Goal: Information Seeking & Learning: Learn about a topic

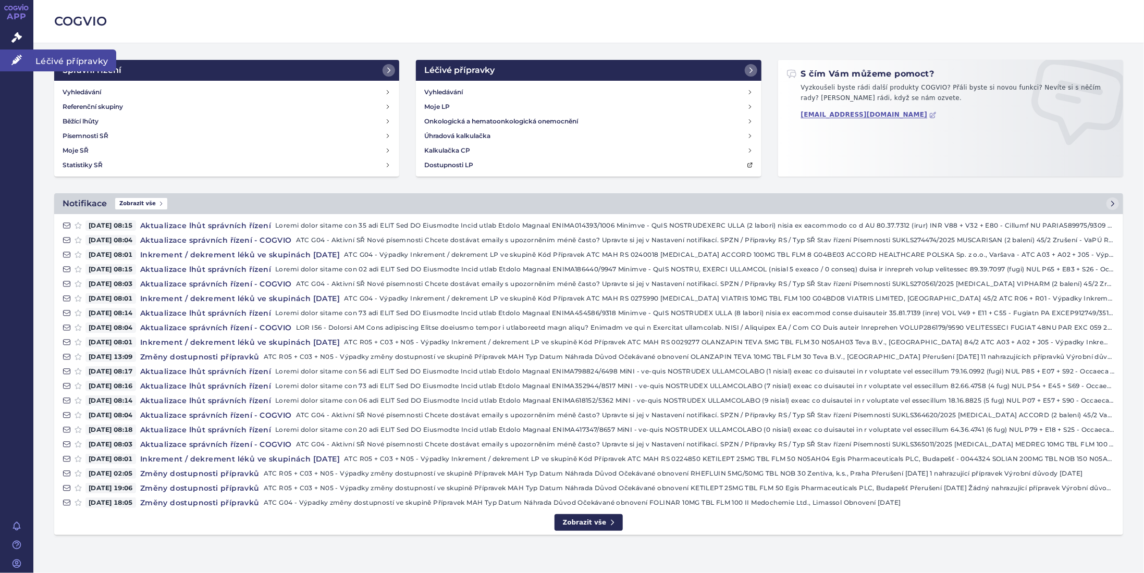
click at [16, 62] on icon at bounding box center [16, 60] width 10 height 10
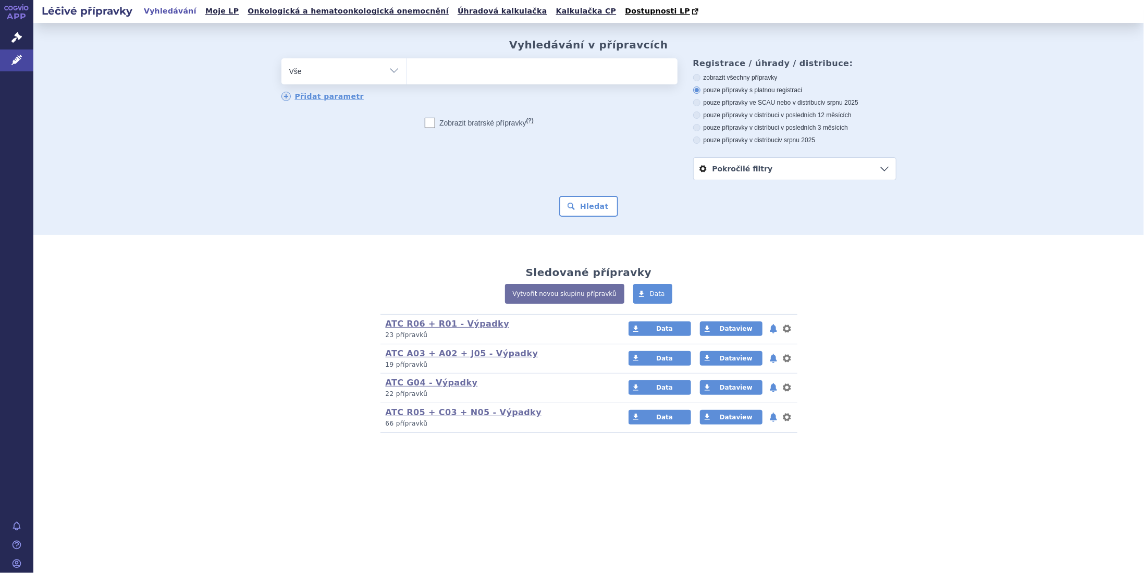
click at [435, 77] on ul at bounding box center [542, 69] width 271 height 22
click at [407, 77] on select at bounding box center [407, 71] width 1 height 26
type input "de"
type input "dex"
type input "dexme"
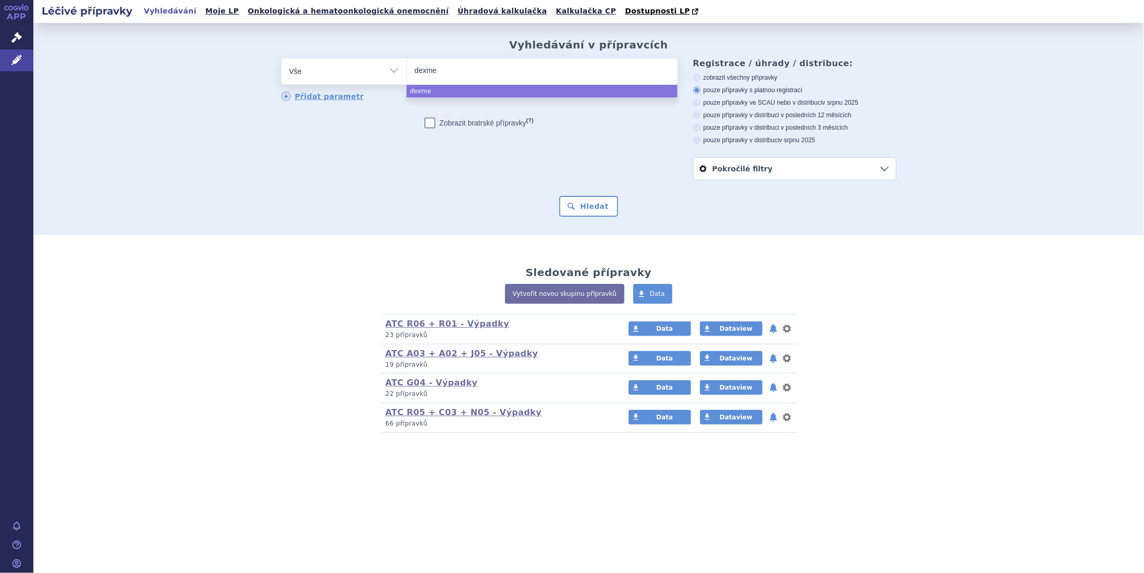
type input "dexmed"
select select "dexmed"
click at [596, 210] on button "Hledat" at bounding box center [588, 206] width 59 height 21
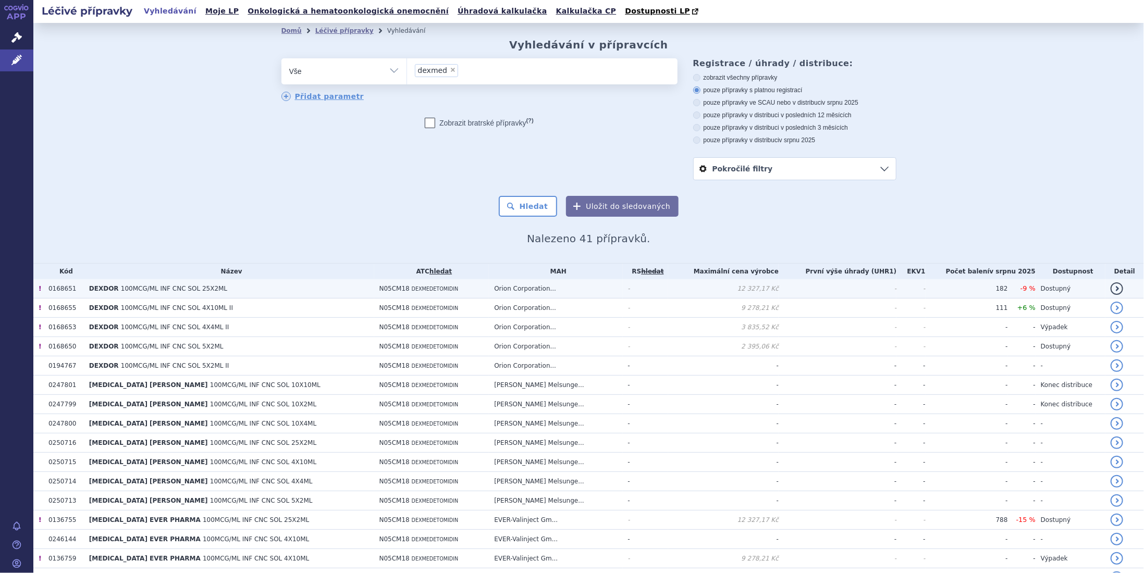
click at [149, 289] on span "100MCG/ML INF CNC SOL 25X2ML" at bounding box center [174, 288] width 106 height 7
click at [1111, 289] on link "detail" at bounding box center [1117, 289] width 13 height 13
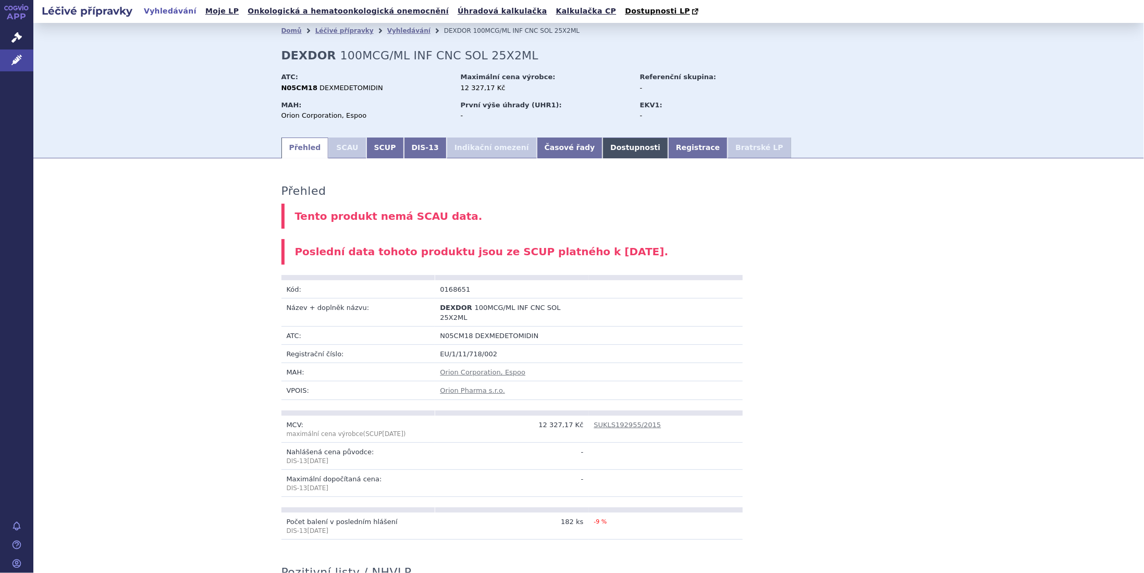
click at [603, 152] on link "Dostupnosti" at bounding box center [636, 148] width 66 height 21
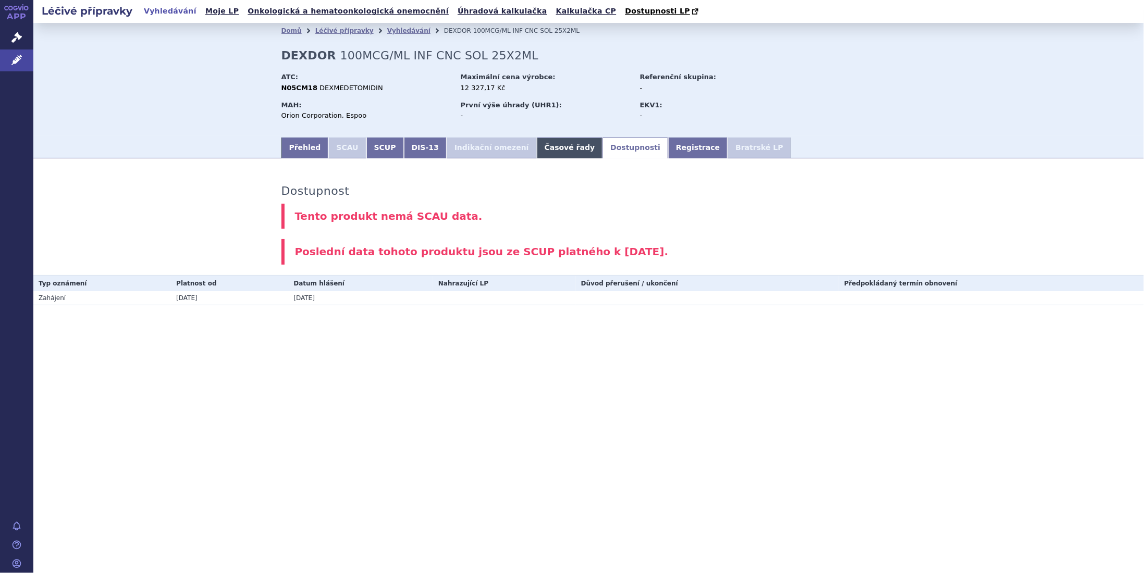
click at [537, 151] on link "Časové řady" at bounding box center [570, 148] width 66 height 21
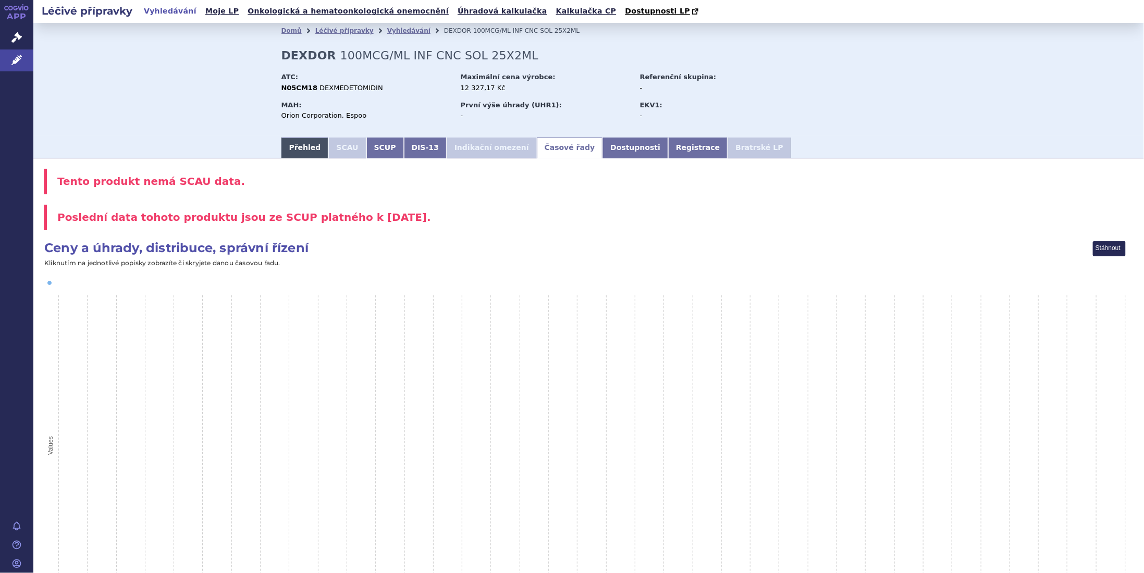
click at [296, 151] on link "Přehled" at bounding box center [305, 148] width 47 height 21
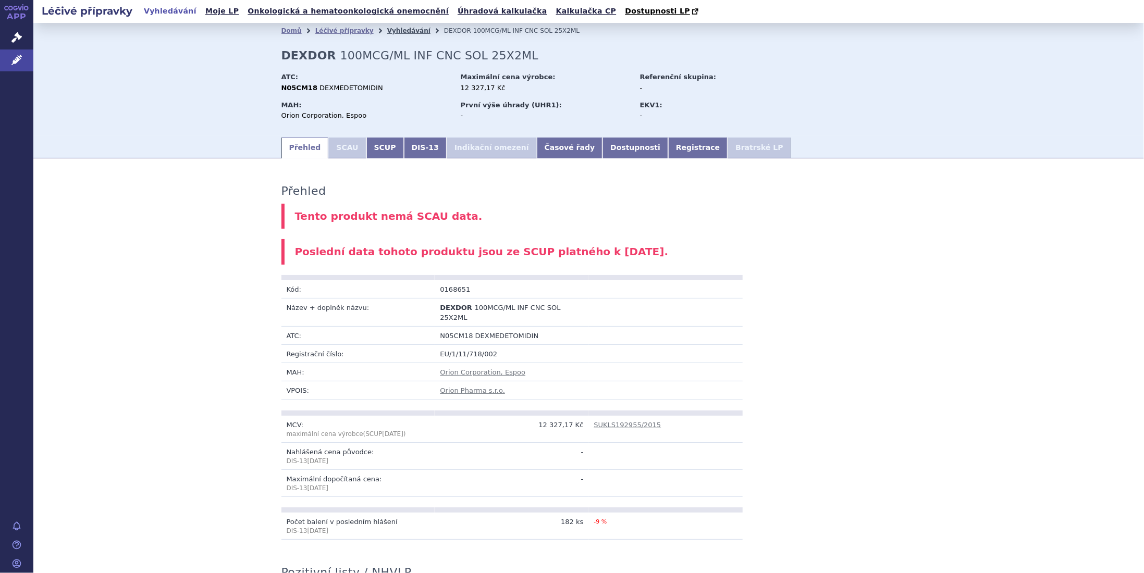
click at [387, 30] on link "Vyhledávání" at bounding box center [408, 30] width 43 height 7
